Goal: Task Accomplishment & Management: Manage account settings

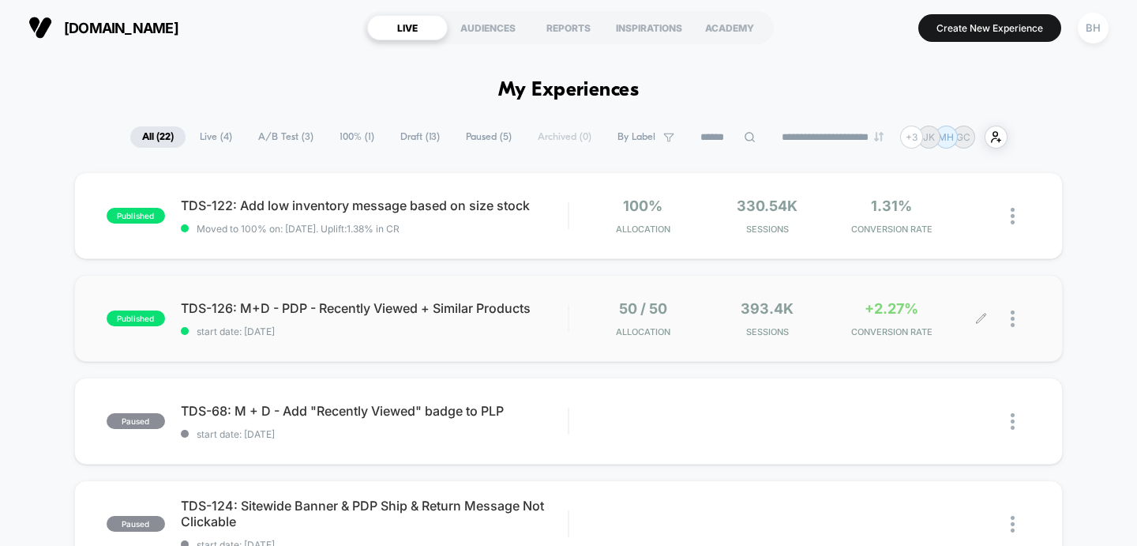
click at [984, 310] on div at bounding box center [1007, 318] width 50 height 37
click at [1017, 315] on div at bounding box center [1021, 318] width 20 height 37
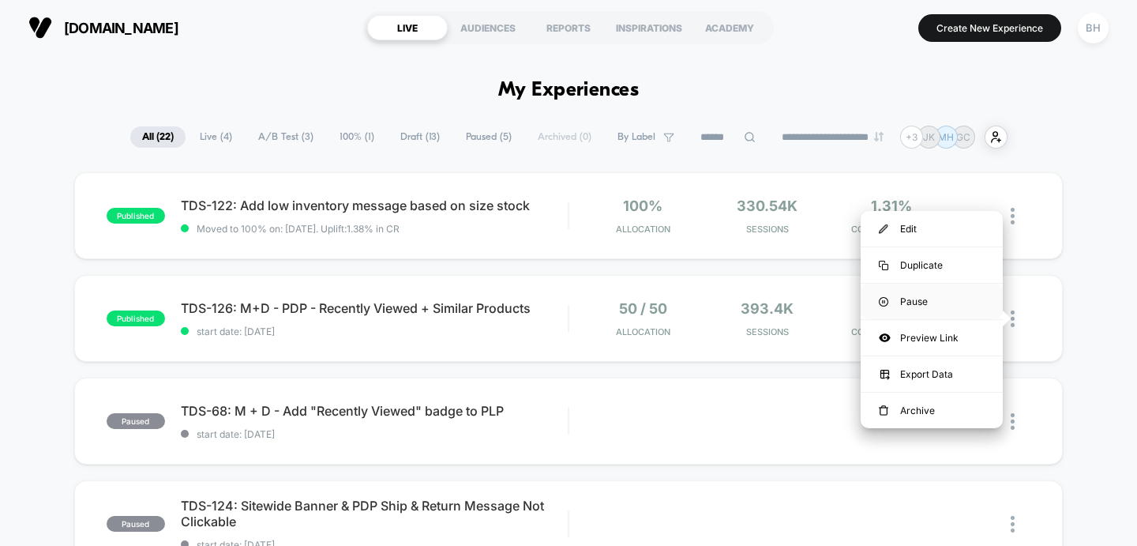
click at [910, 303] on div "Pause" at bounding box center [932, 301] width 142 height 36
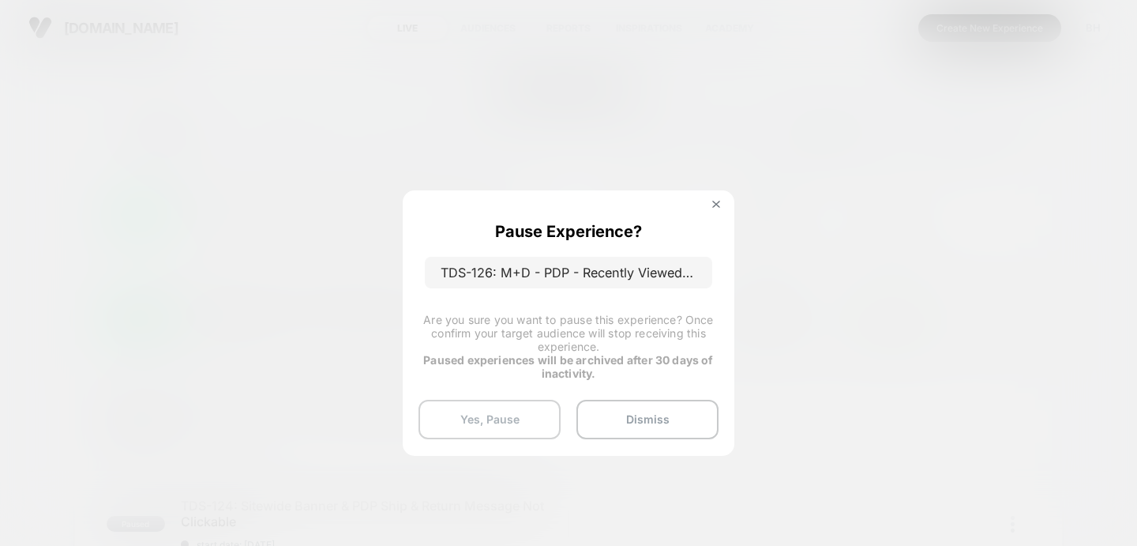
click at [464, 422] on button "Yes, Pause" at bounding box center [490, 419] width 142 height 39
